Goal: Information Seeking & Learning: Find specific fact

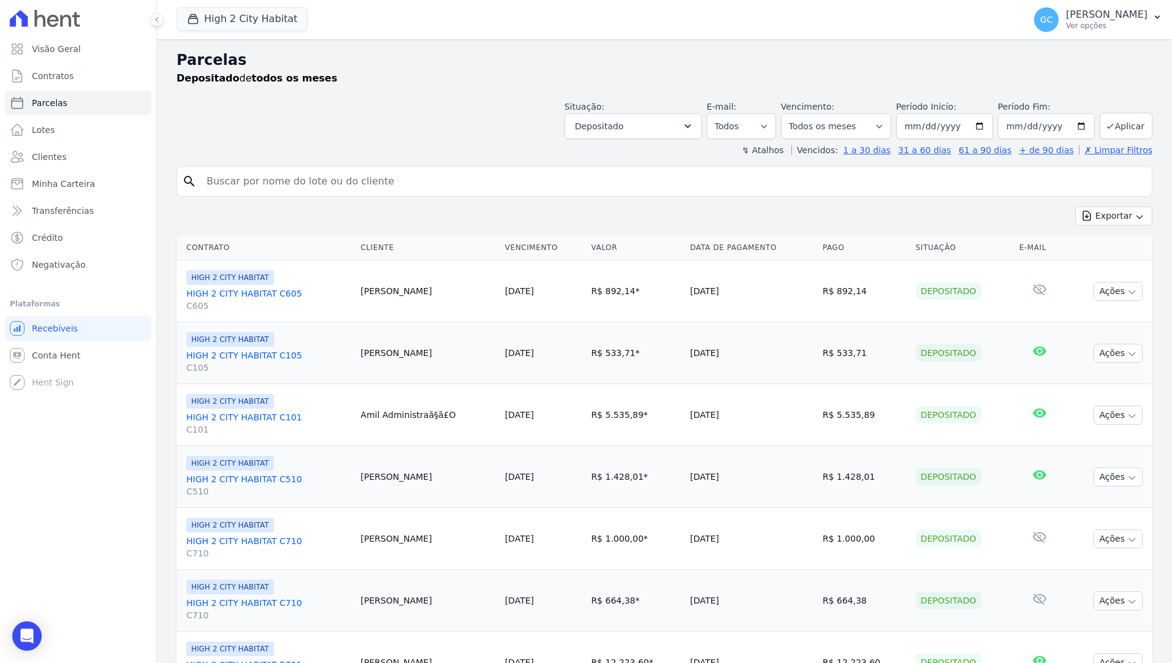
select select
click at [210, 21] on button "High 2 City Habitat" at bounding box center [242, 18] width 131 height 23
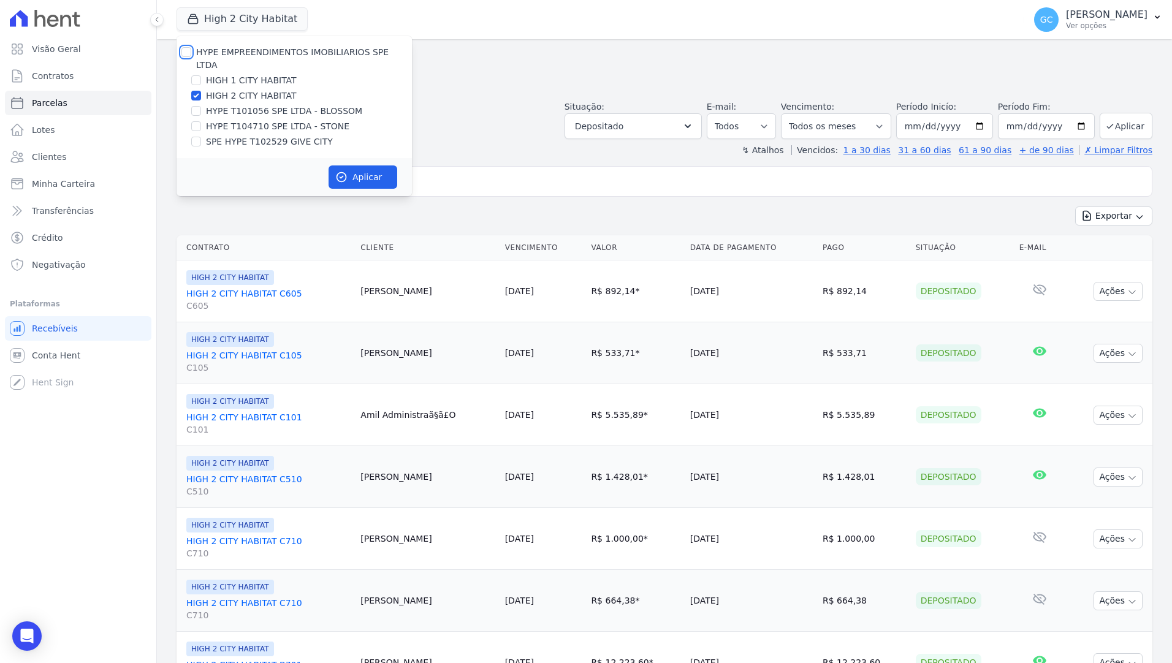
click at [182, 51] on input "HYPE EMPREENDIMENTOS IMOBILIARIOS SPE LTDA" at bounding box center [186, 52] width 10 height 10
checkbox input "true"
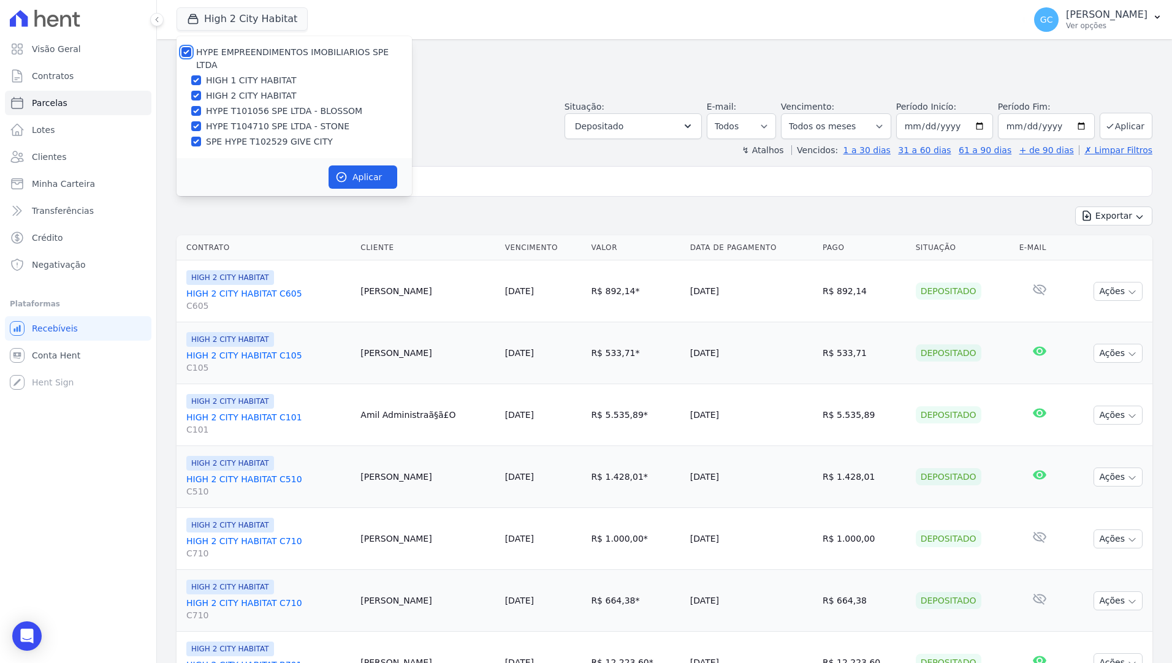
checkbox input "true"
click at [372, 166] on button "Aplicar" at bounding box center [363, 177] width 69 height 23
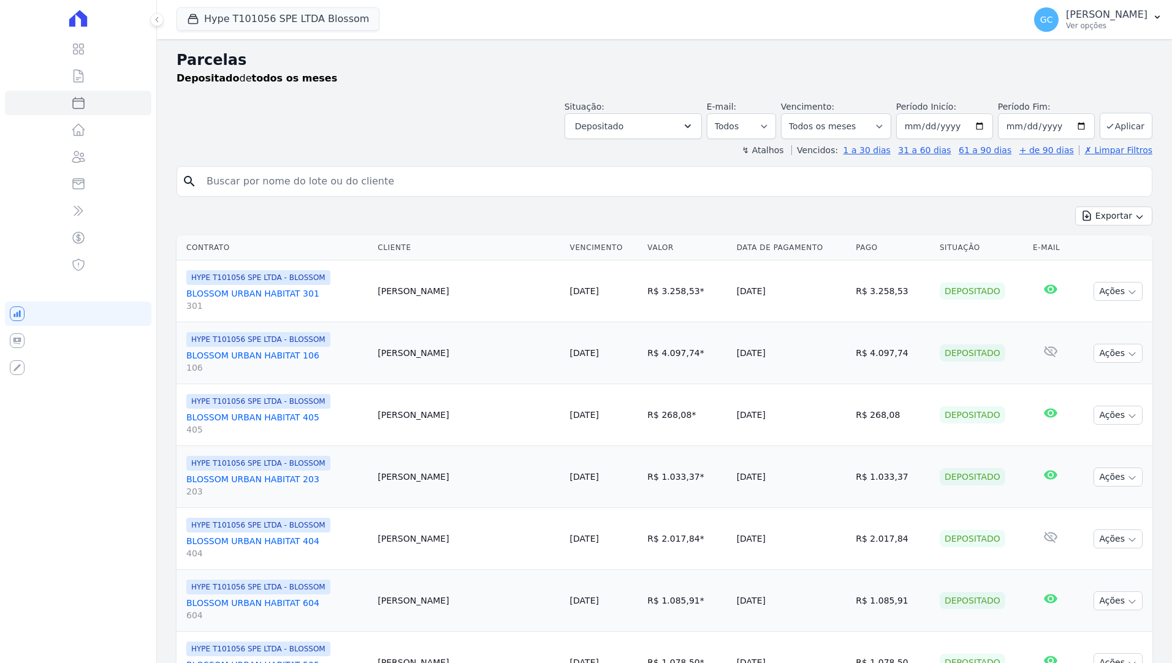
select select
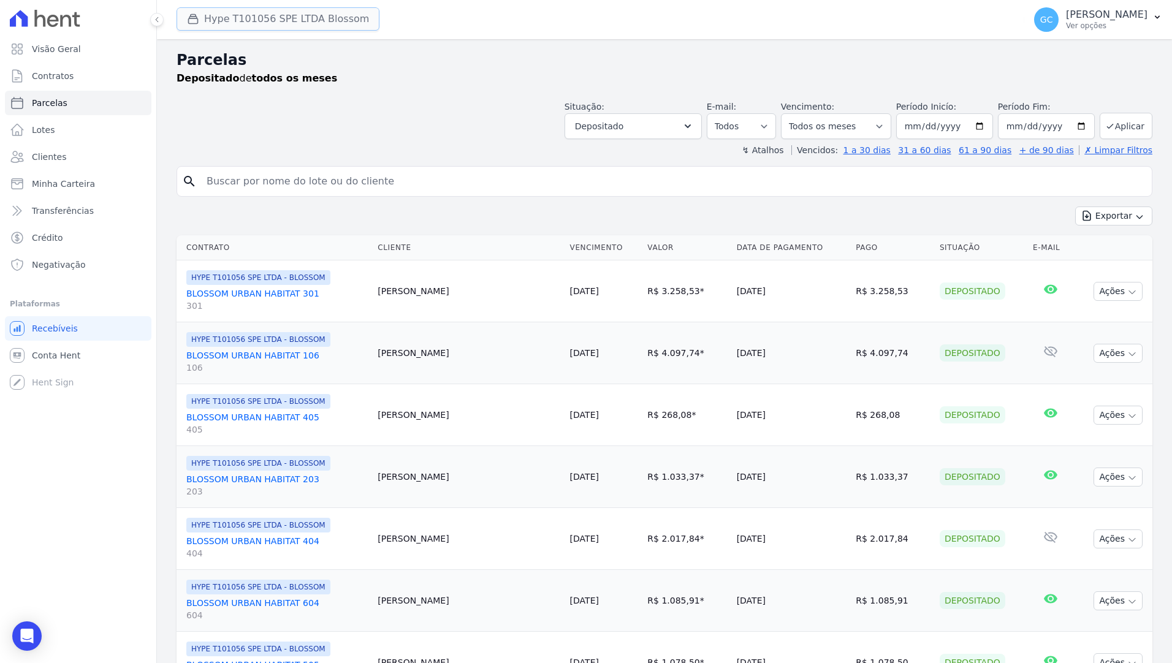
click at [250, 17] on button "Hype T101056 SPE LTDA Blossom" at bounding box center [278, 18] width 203 height 23
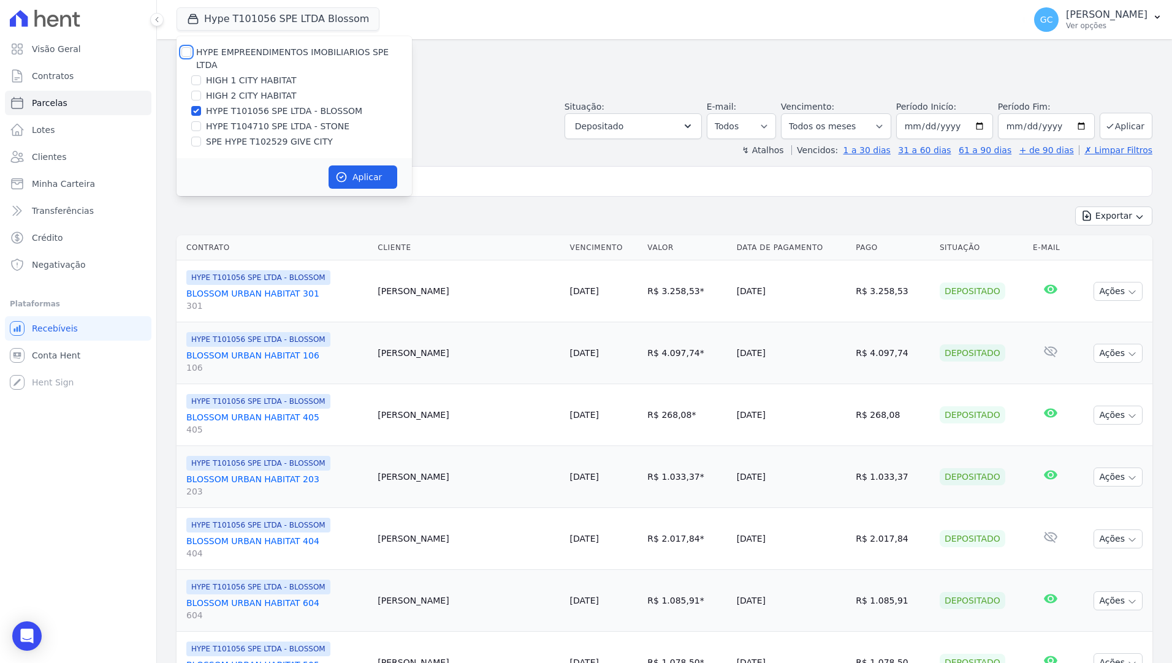
click at [185, 52] on input "HYPE EMPREENDIMENTOS IMOBILIARIOS SPE LTDA" at bounding box center [186, 52] width 10 height 10
checkbox input "true"
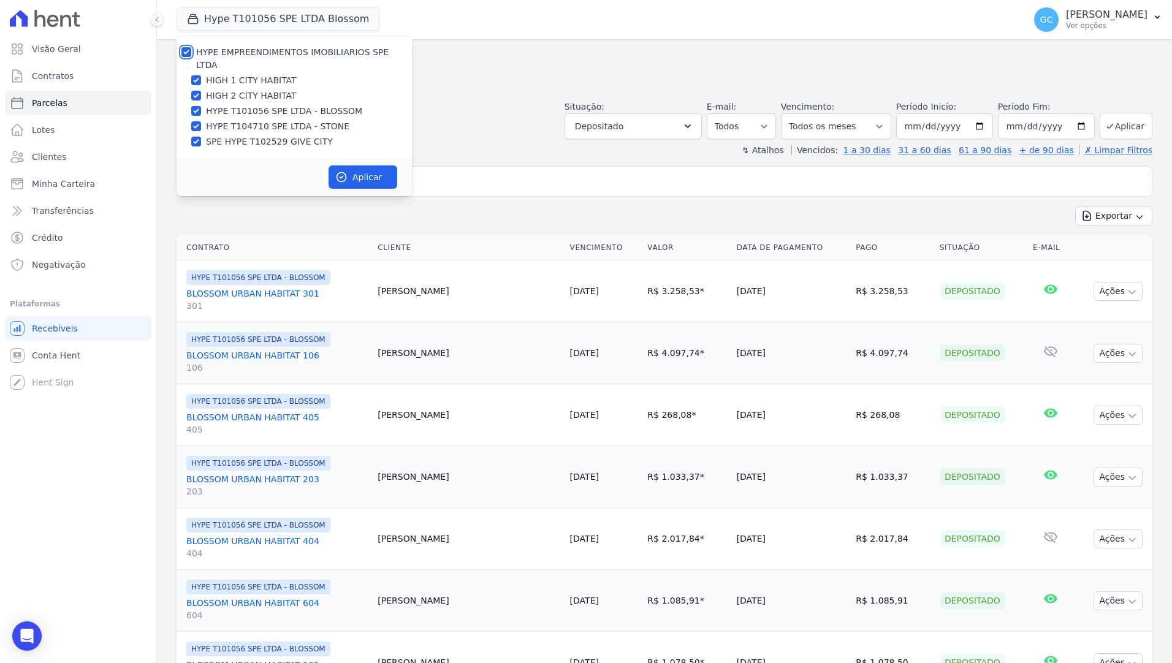
checkbox input "true"
click at [354, 166] on button "Aplicar" at bounding box center [363, 177] width 69 height 23
select select
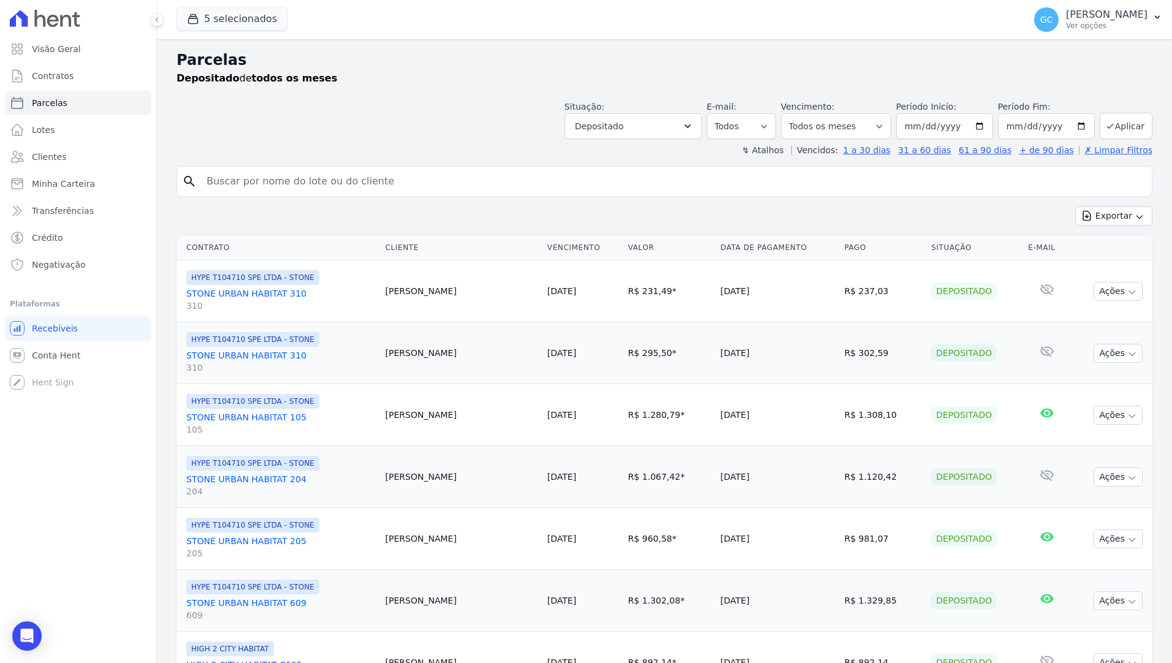
click at [411, 182] on input "search" at bounding box center [673, 181] width 948 height 25
type input "carlos"
select select
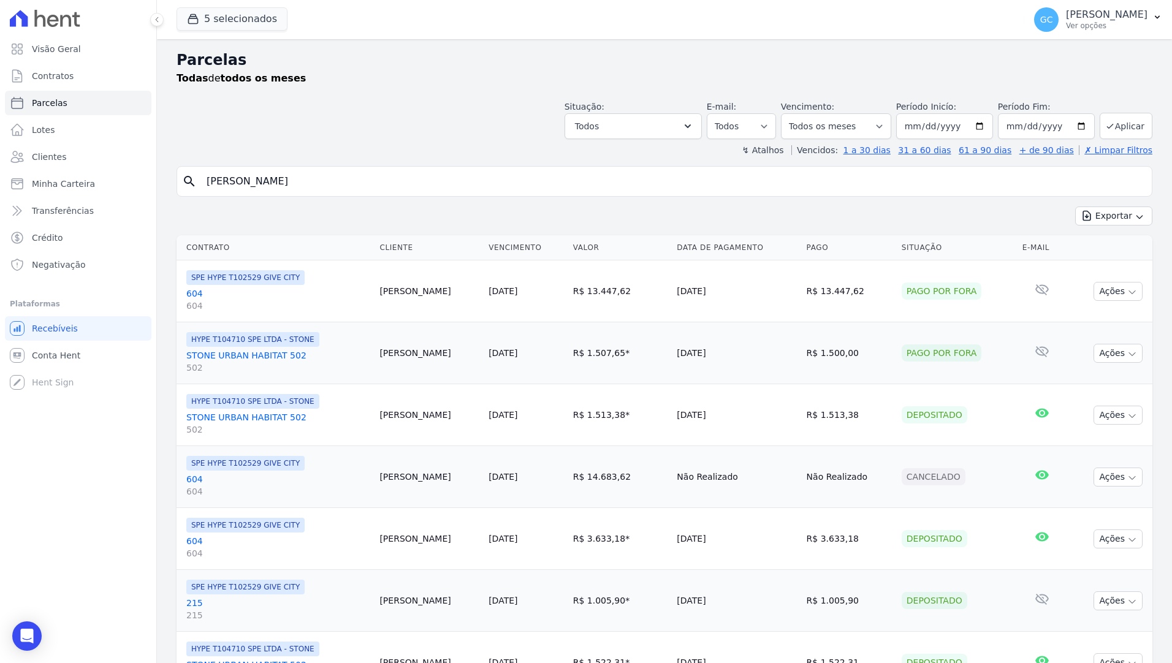
click at [309, 185] on input "carlos" at bounding box center [673, 181] width 948 height 25
type input "carlos geral"
select select
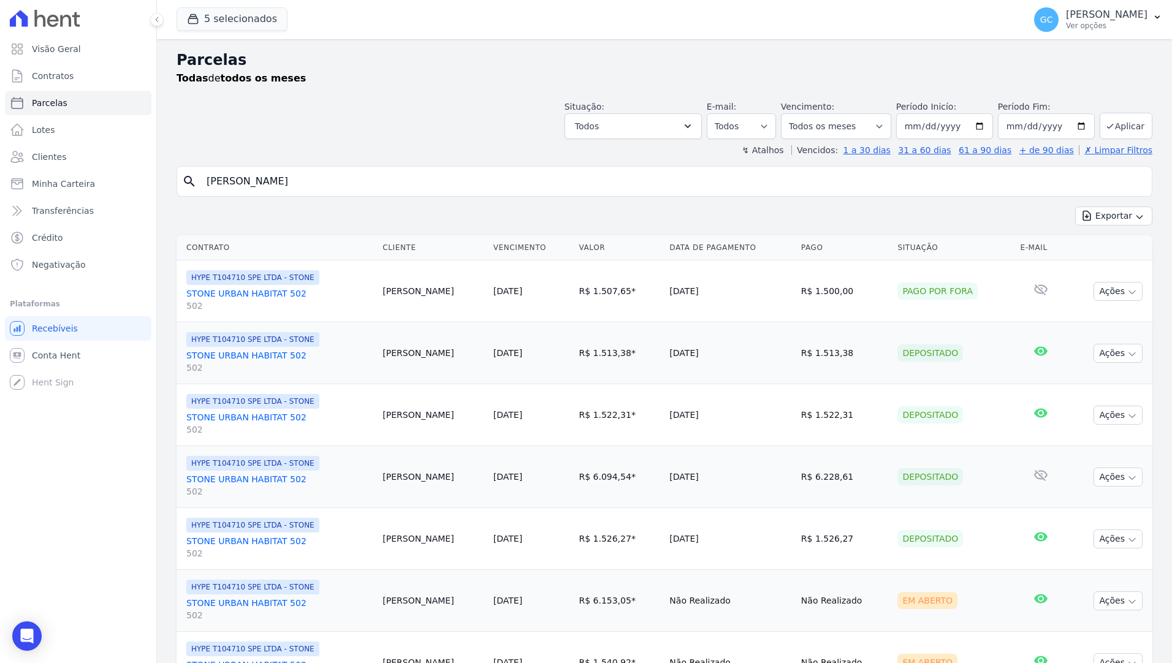
click at [266, 186] on input "carlos geral" at bounding box center [673, 181] width 948 height 25
type input "carlos geraldo"
select select
click at [340, 186] on input "carlos geraldo" at bounding box center [673, 181] width 948 height 25
select select
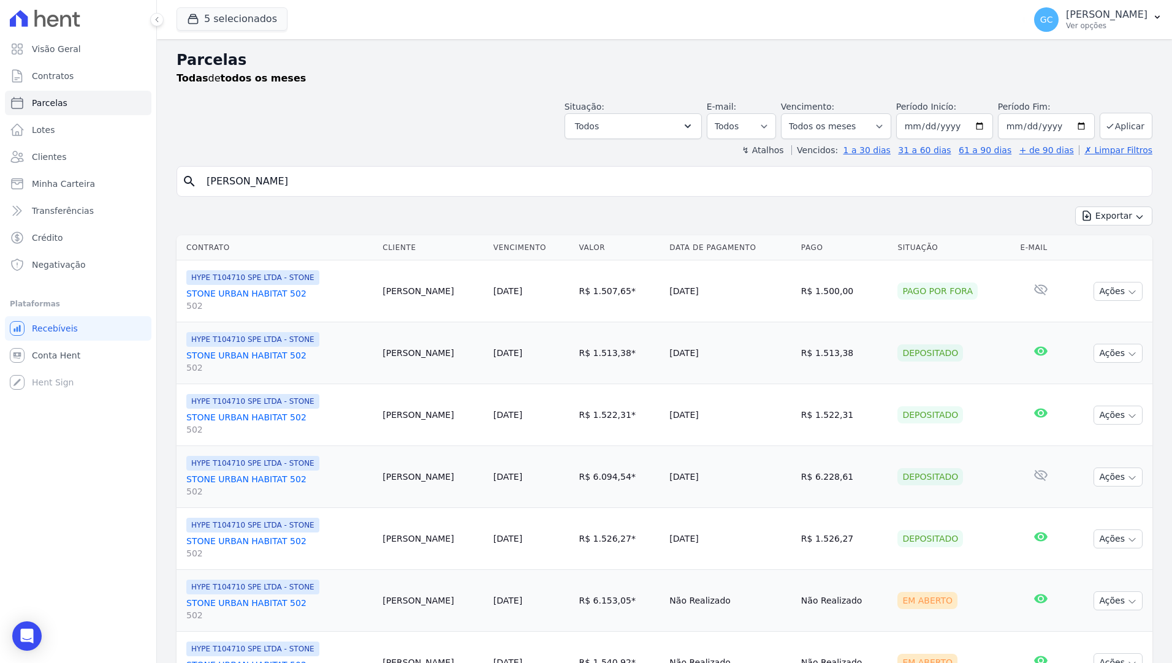
click at [286, 177] on input "carlos geraldo" at bounding box center [673, 181] width 948 height 25
drag, startPoint x: 288, startPoint y: 184, endPoint x: 107, endPoint y: 181, distance: 181.5
click at [107, 181] on div "Visão Geral Contratos Parcelas Lotes Clientes Minha Carteira Transferências Cré…" at bounding box center [586, 331] width 1172 height 663
paste input "carlos geraldo"
type input "carlos geraldo"
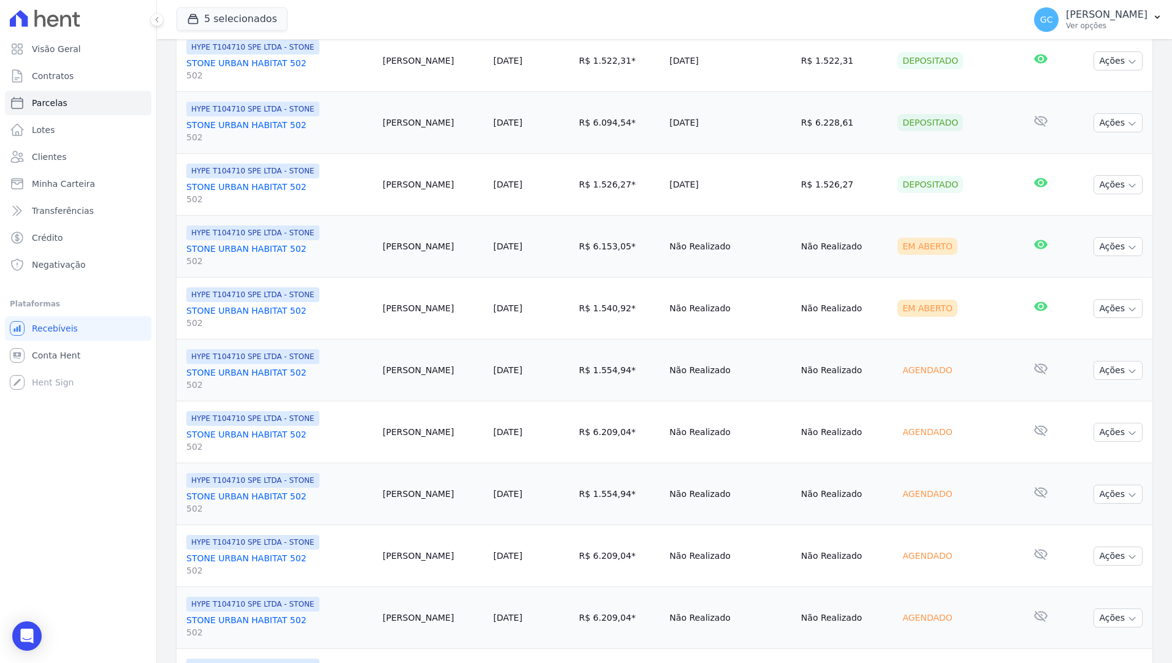
scroll to position [368, 0]
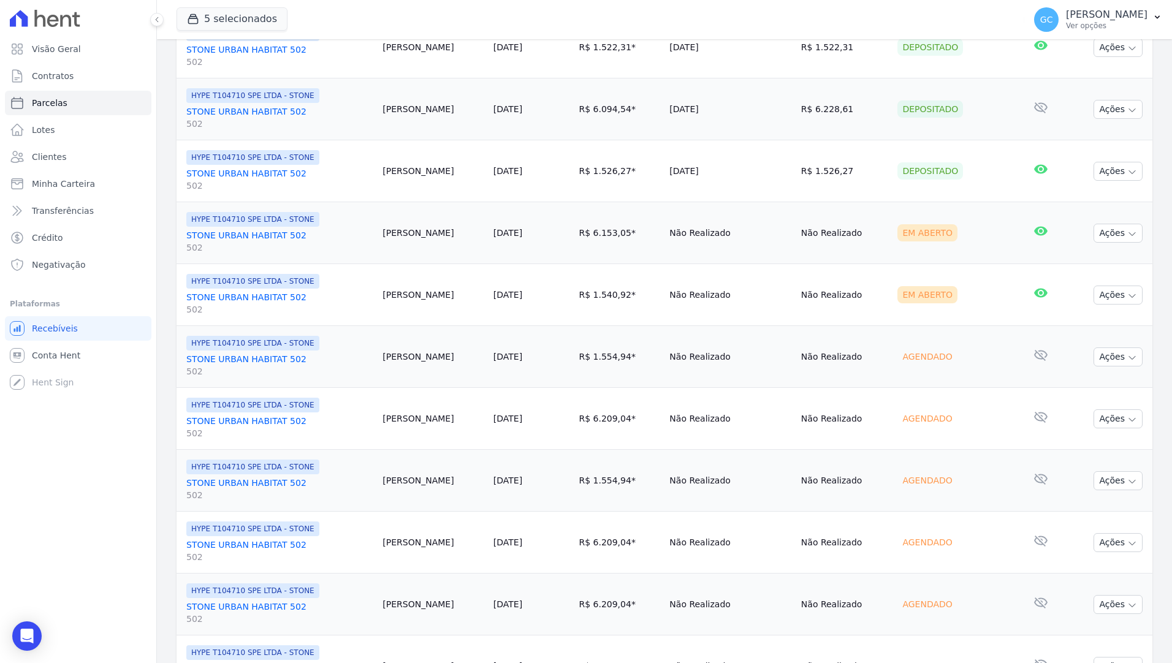
select select
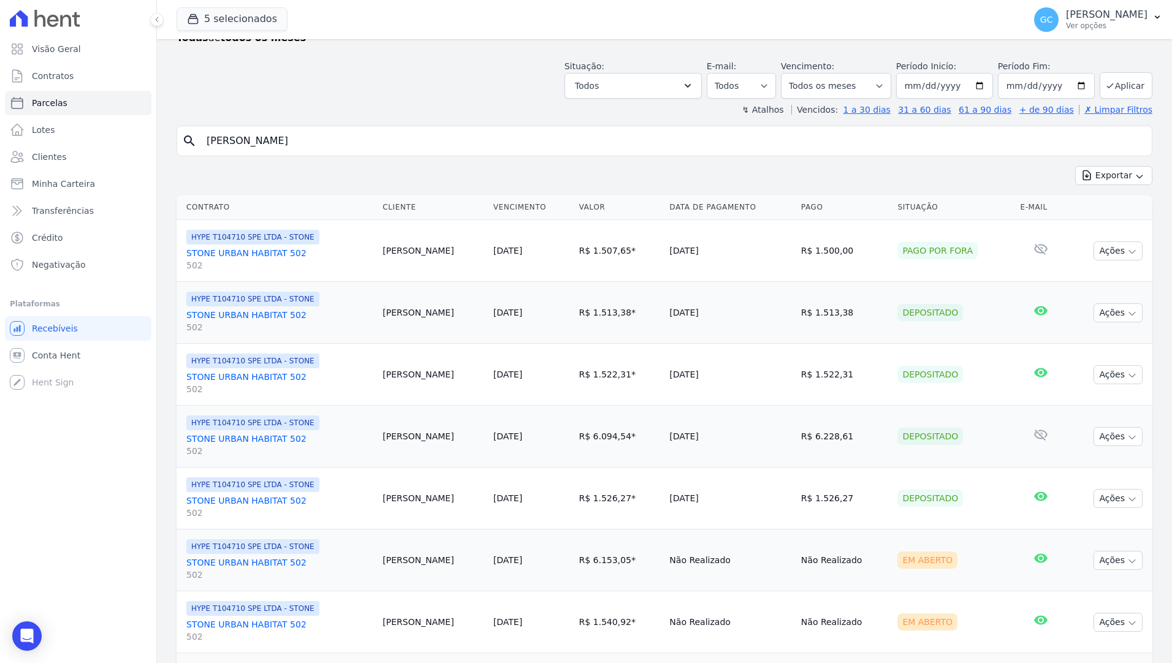
scroll to position [184, 0]
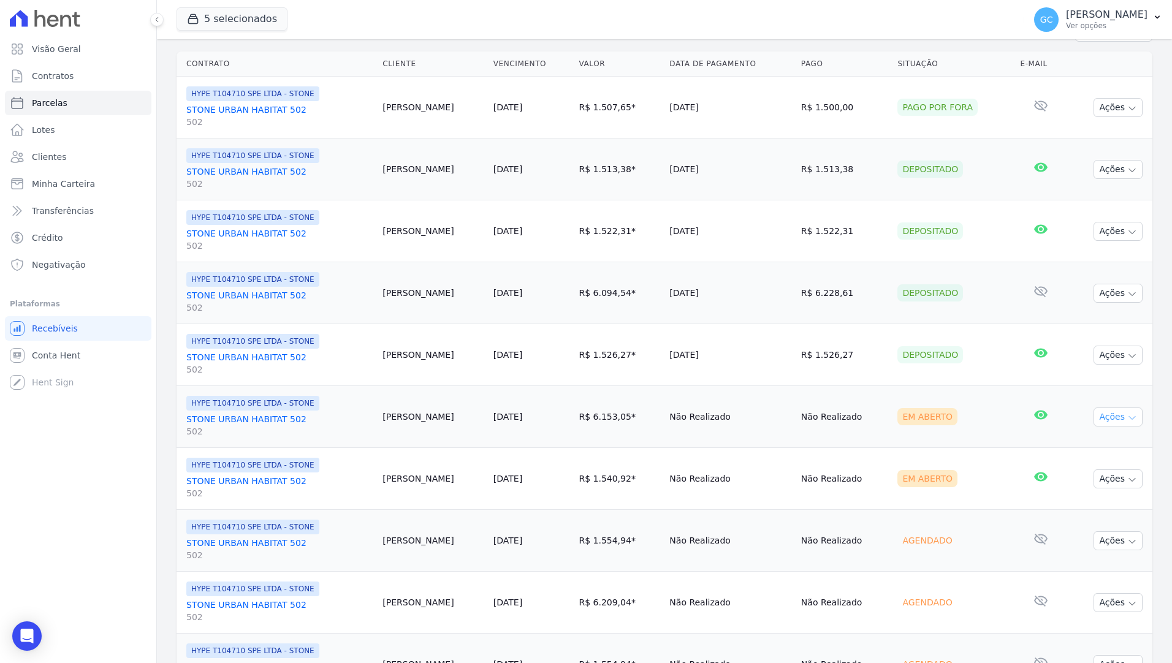
click at [1104, 418] on button "Ações" at bounding box center [1118, 417] width 49 height 19
